Goal: Task Accomplishment & Management: Use online tool/utility

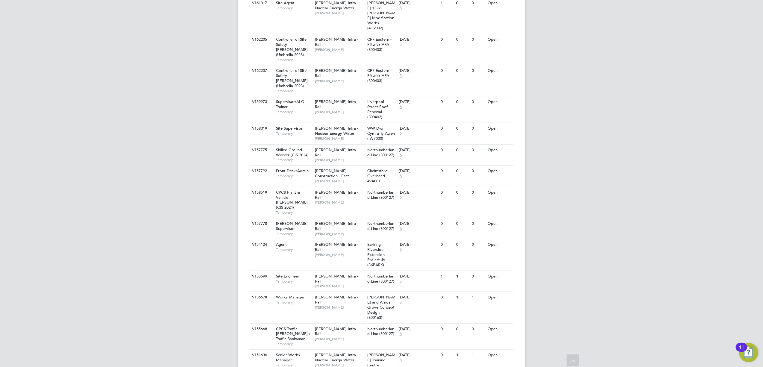
scroll to position [572, 0]
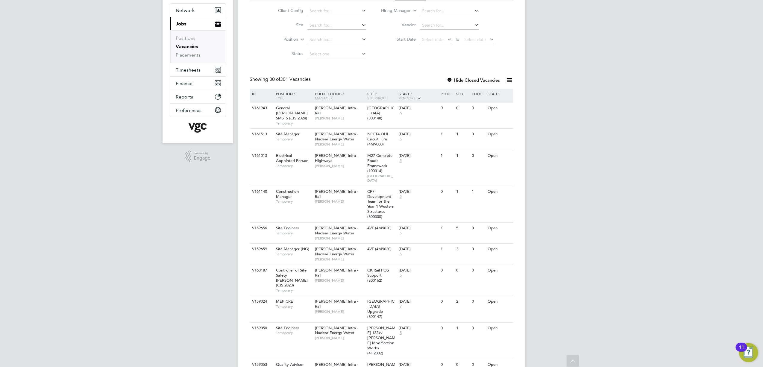
scroll to position [0, 0]
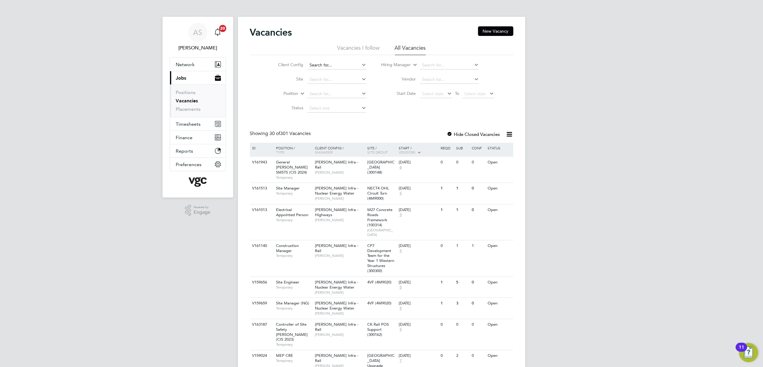
click at [316, 66] on input at bounding box center [336, 65] width 59 height 8
click at [333, 72] on li "Morgan Sindall Infra - Rail" at bounding box center [337, 73] width 60 height 8
type input "[PERSON_NAME] Infra - Rail"
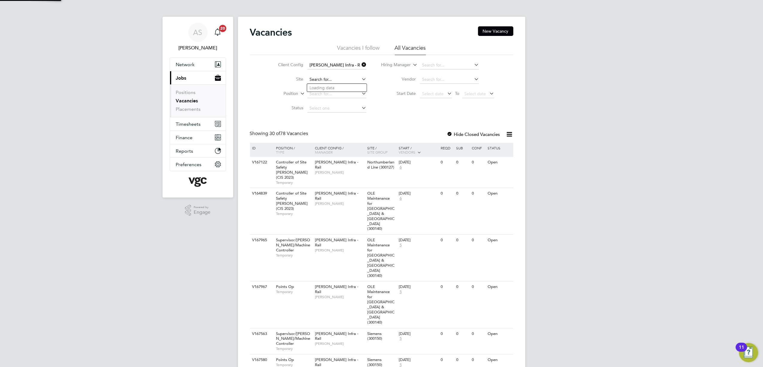
click at [321, 83] on input at bounding box center [336, 79] width 59 height 8
click at [359, 124] on li "Surr ey Quays Station Upgrade (300147)" at bounding box center [347, 127] width 81 height 8
type input "[GEOGRAPHIC_DATA] Upgrade (300147)"
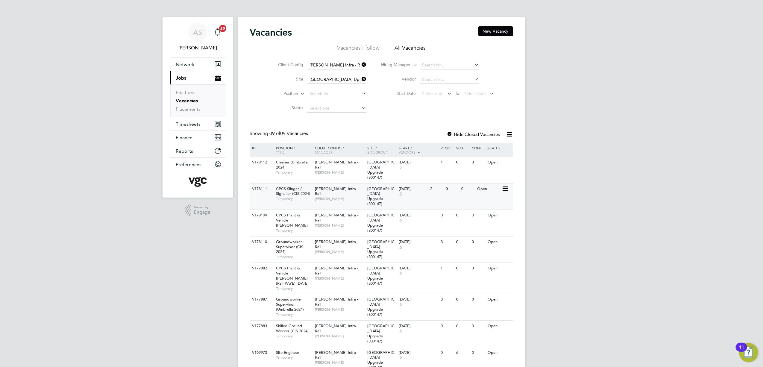
click at [346, 196] on span "[PERSON_NAME]" at bounding box center [339, 198] width 49 height 5
click at [354, 172] on div "Morgan Sindall Infra - Rail Damian Liviu" at bounding box center [339, 167] width 52 height 21
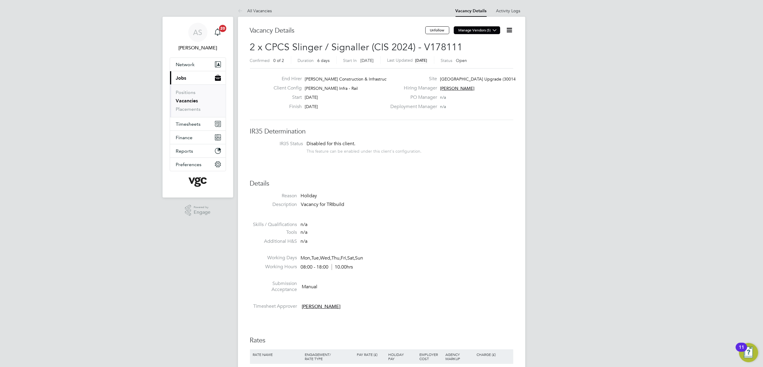
click at [493, 31] on icon at bounding box center [495, 30] width 4 height 4
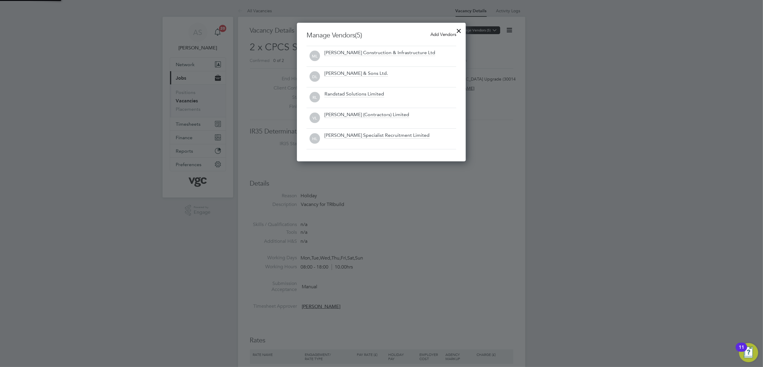
scroll to position [139, 169]
click at [447, 31] on span "Add Vendors" at bounding box center [443, 34] width 26 height 6
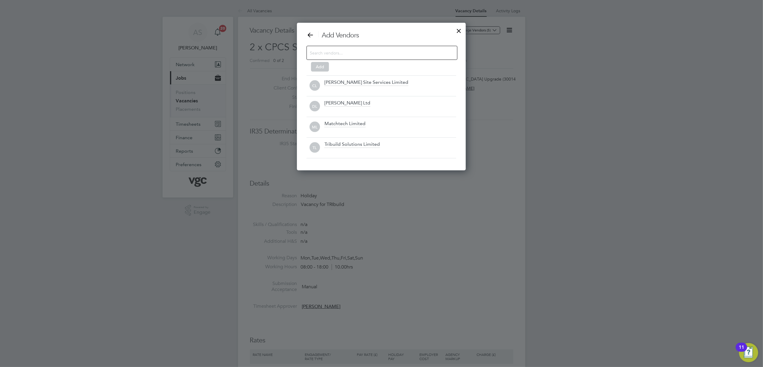
scroll to position [148, 169]
click at [322, 55] on input at bounding box center [377, 53] width 135 height 8
click at [370, 144] on div "Tribuild Solutions Limited" at bounding box center [351, 144] width 55 height 7
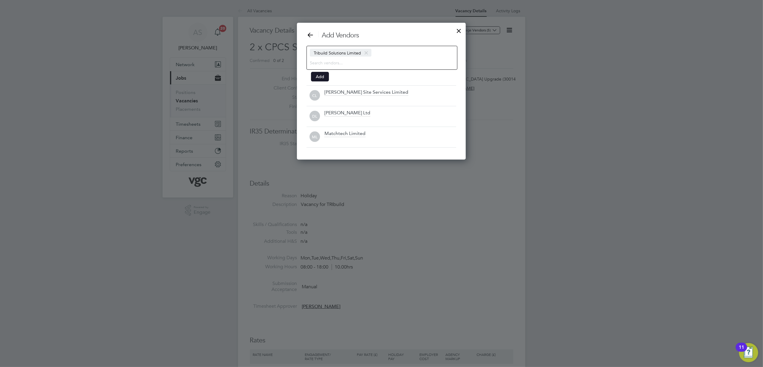
click at [319, 78] on button "Add" at bounding box center [320, 77] width 18 height 10
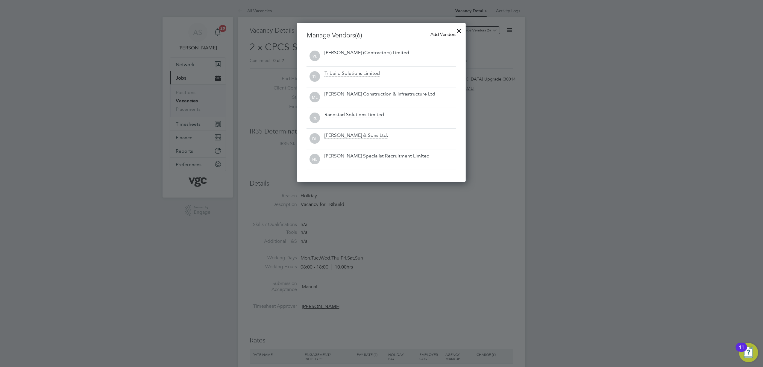
click at [457, 29] on div at bounding box center [459, 29] width 11 height 11
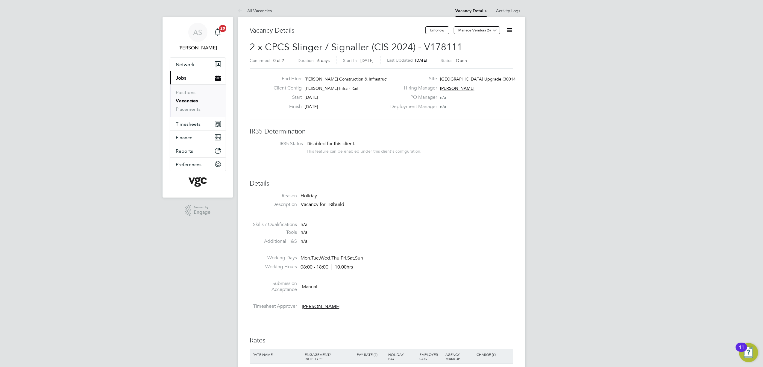
click at [473, 200] on li "Reason Holiday" at bounding box center [381, 197] width 263 height 9
drag, startPoint x: 253, startPoint y: 10, endPoint x: 292, endPoint y: 6, distance: 38.5
click at [253, 10] on link "All Vacancies" at bounding box center [255, 10] width 34 height 5
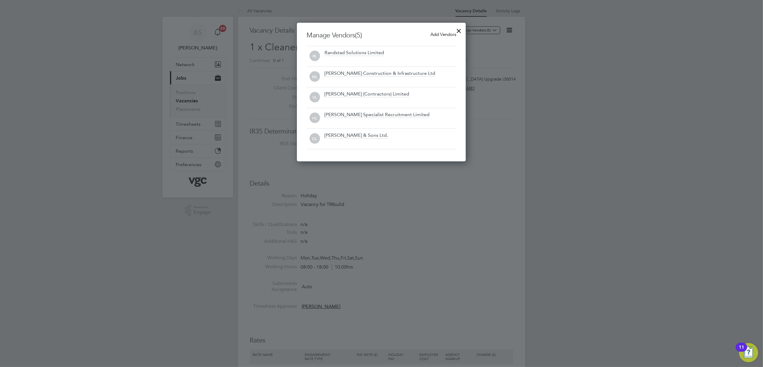
click at [435, 34] on span "Add Vendors" at bounding box center [443, 34] width 26 height 6
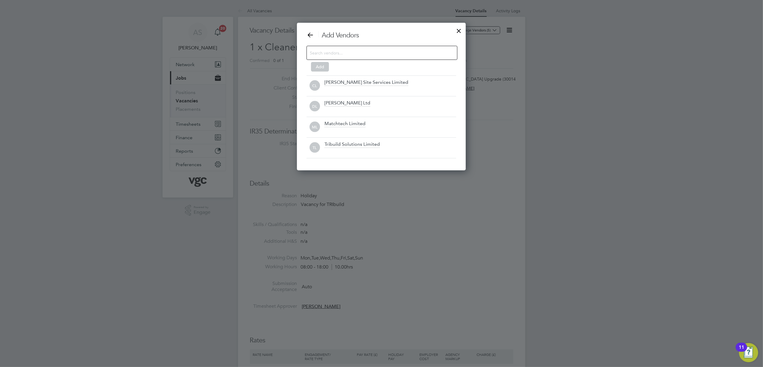
click at [387, 57] on div at bounding box center [382, 53] width 151 height 14
click at [367, 151] on div at bounding box center [390, 152] width 132 height 6
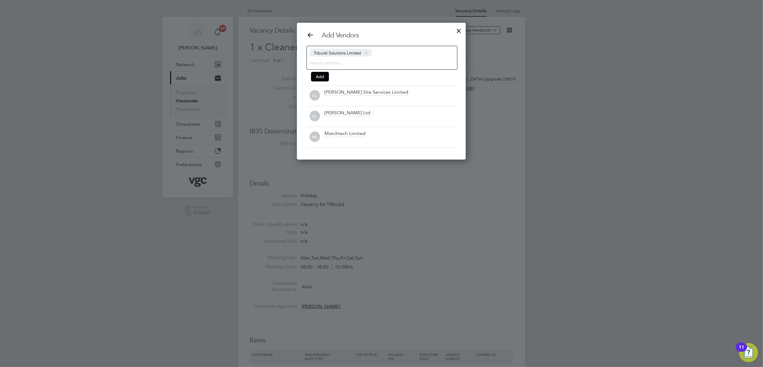
scroll to position [138, 169]
click at [322, 73] on button "Add" at bounding box center [320, 77] width 18 height 10
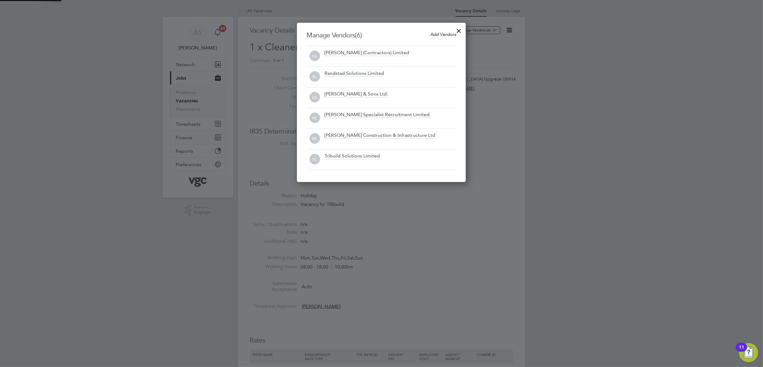
scroll to position [160, 169]
click at [459, 29] on div at bounding box center [459, 29] width 11 height 11
